Goal: Check status: Check status

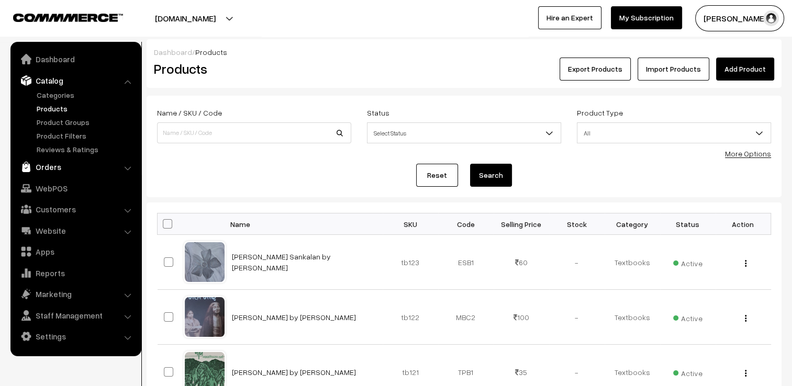
click at [59, 170] on link "Orders" at bounding box center [75, 167] width 125 height 19
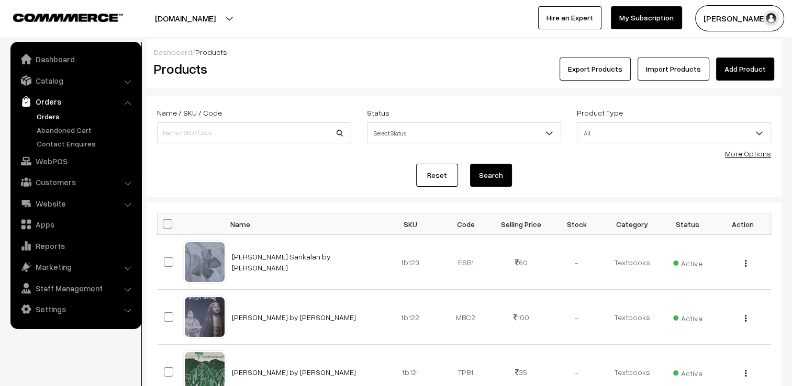
click at [53, 119] on link "Orders" at bounding box center [86, 116] width 104 height 11
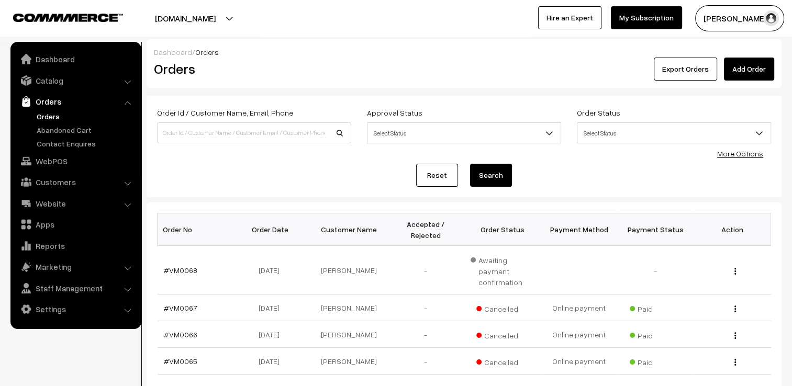
scroll to position [105, 0]
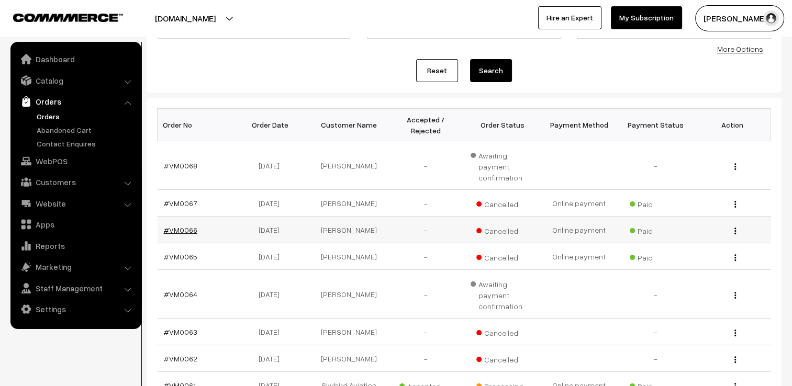
click at [182, 226] on link "#VM0066" at bounding box center [181, 230] width 34 height 9
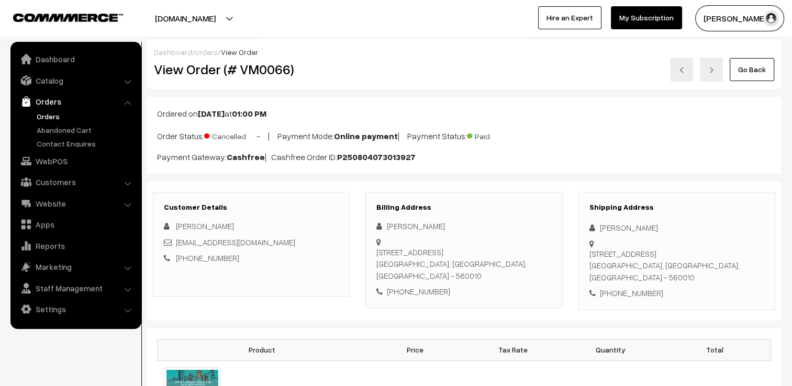
click at [52, 118] on link "Orders" at bounding box center [86, 116] width 104 height 11
